Goal: Information Seeking & Learning: Learn about a topic

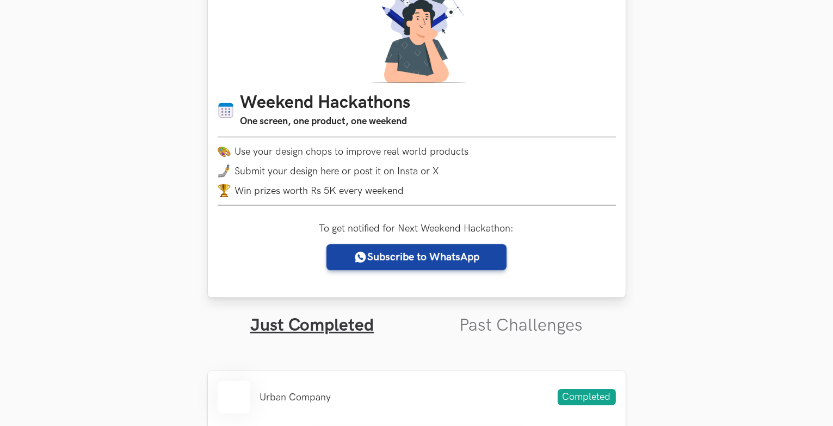
scroll to position [111, 0]
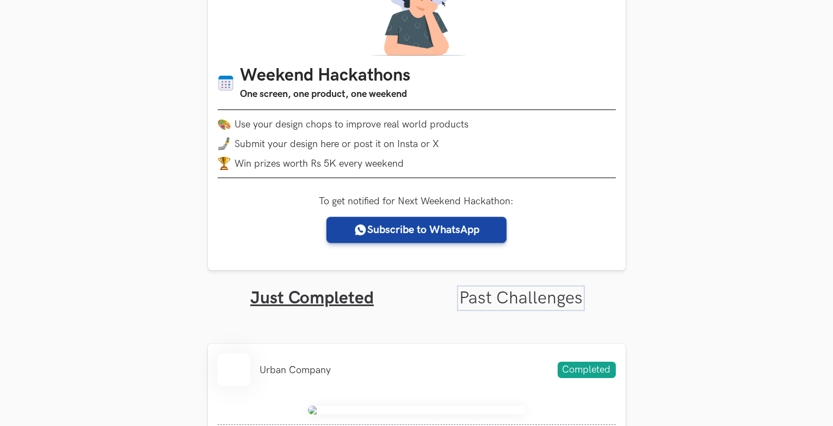
click at [540, 294] on link "Past Challenges" at bounding box center [521, 297] width 124 height 21
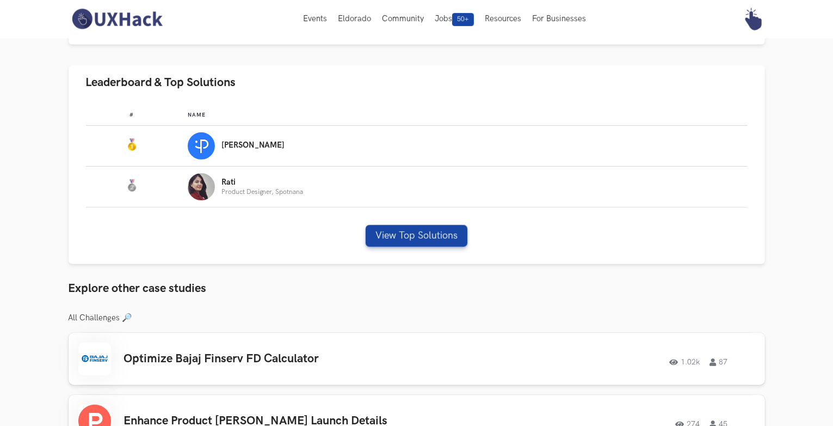
scroll to position [549, 0]
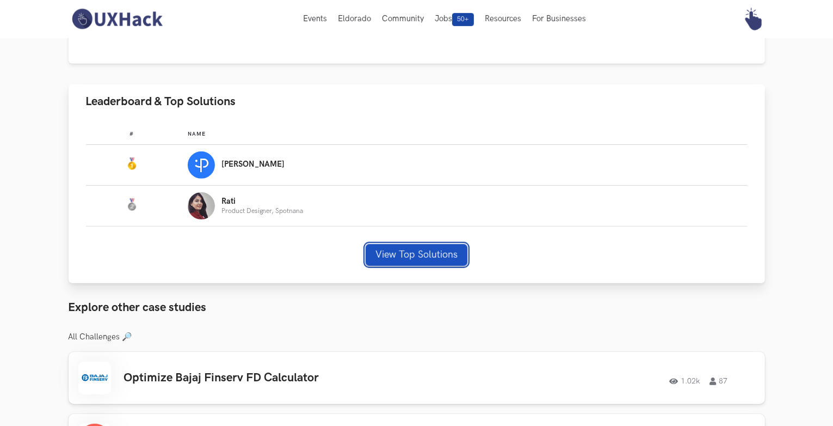
click at [445, 256] on button "View Top Solutions" at bounding box center [417, 255] width 102 height 22
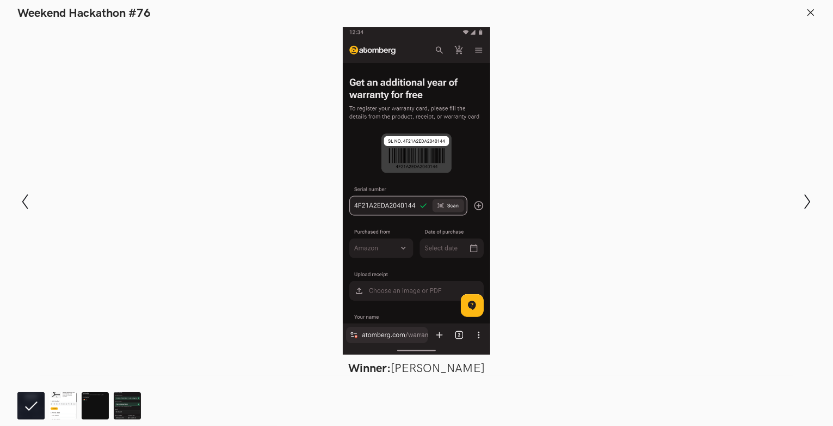
click at [812, 14] on icon at bounding box center [811, 13] width 10 height 10
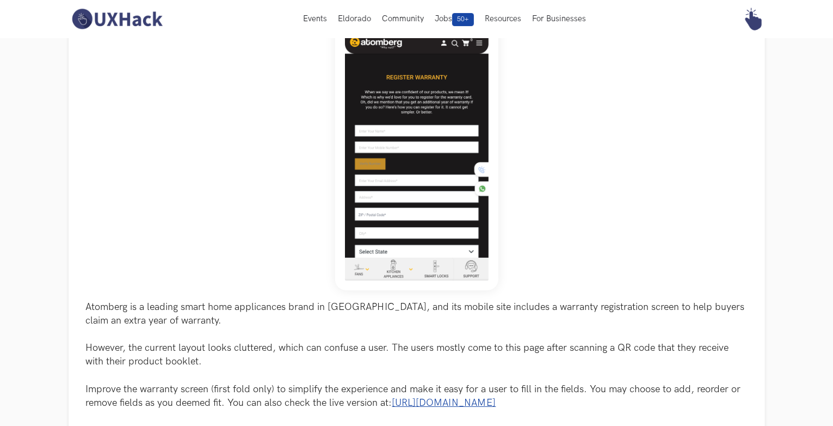
scroll to position [0, 0]
